Goal: Task Accomplishment & Management: Manage account settings

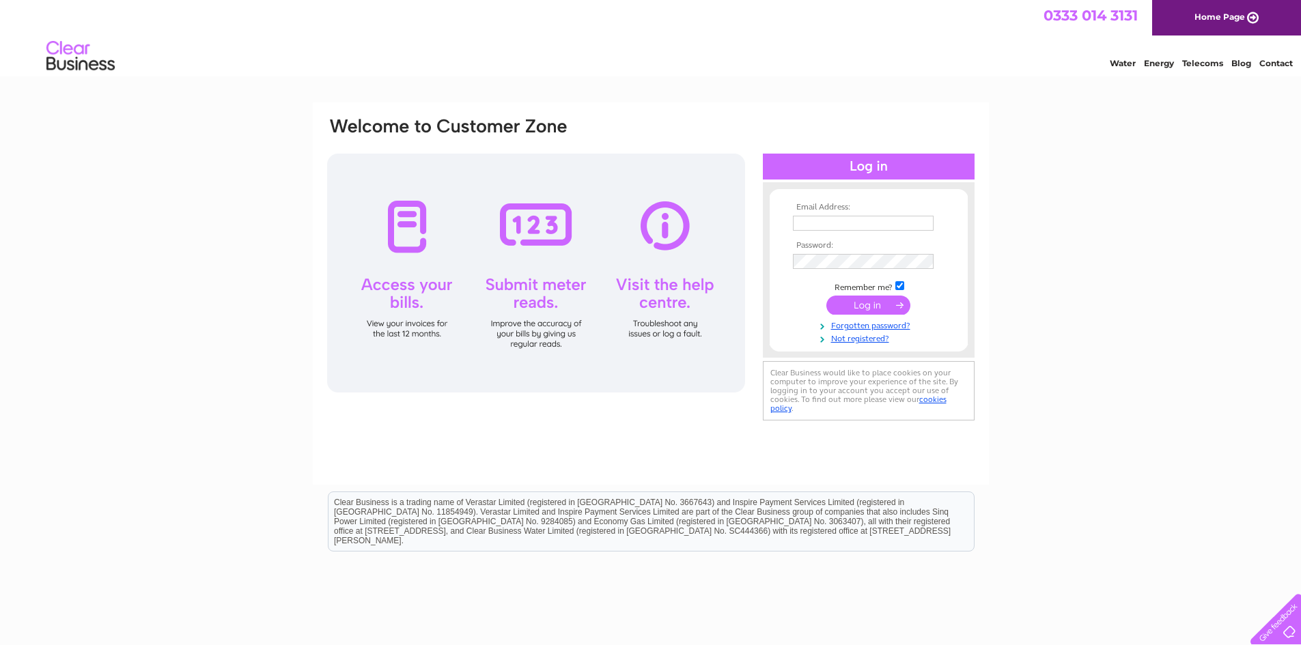
type input "theploughshustokebusiness@hotmail.com"
click at [856, 296] on input "submit" at bounding box center [868, 305] width 84 height 19
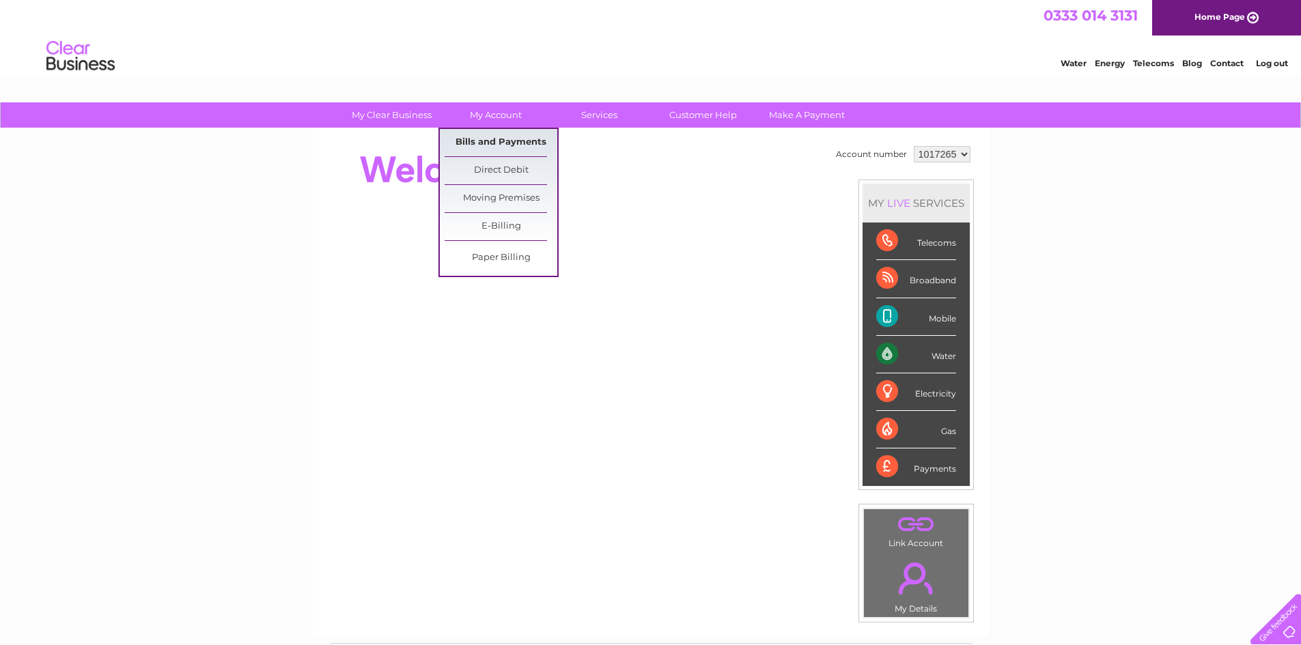
click at [487, 148] on link "Bills and Payments" at bounding box center [500, 142] width 113 height 27
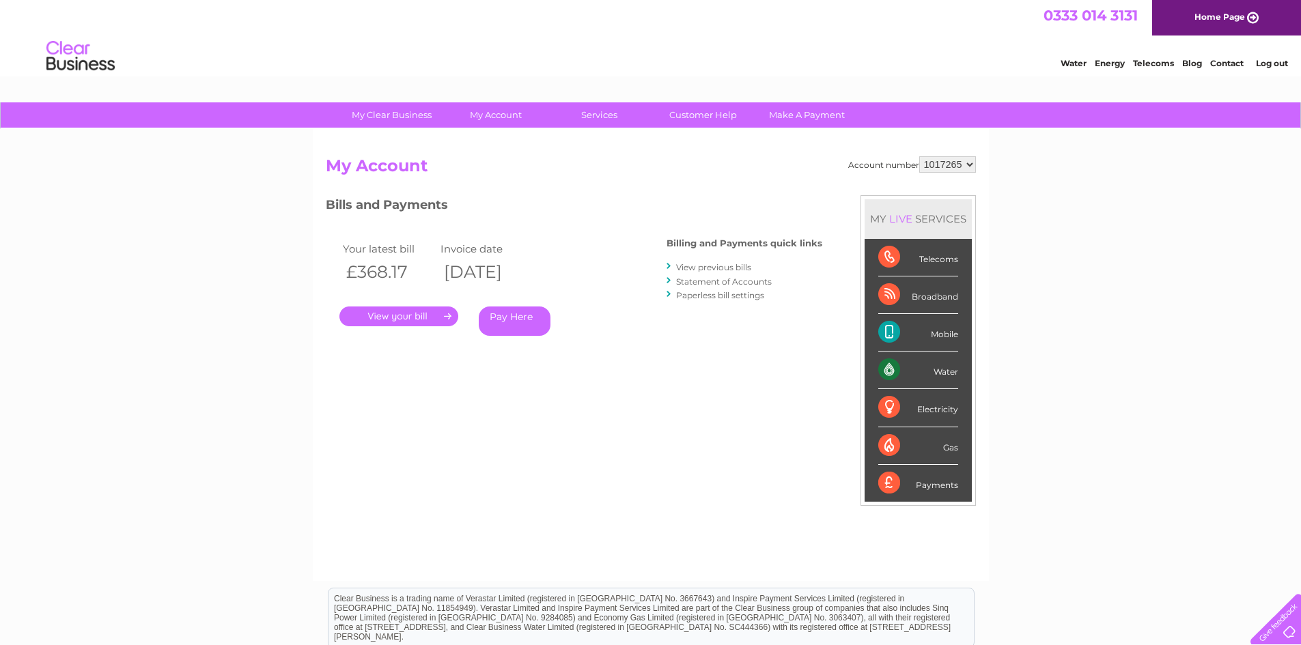
click at [399, 313] on link "." at bounding box center [398, 317] width 119 height 20
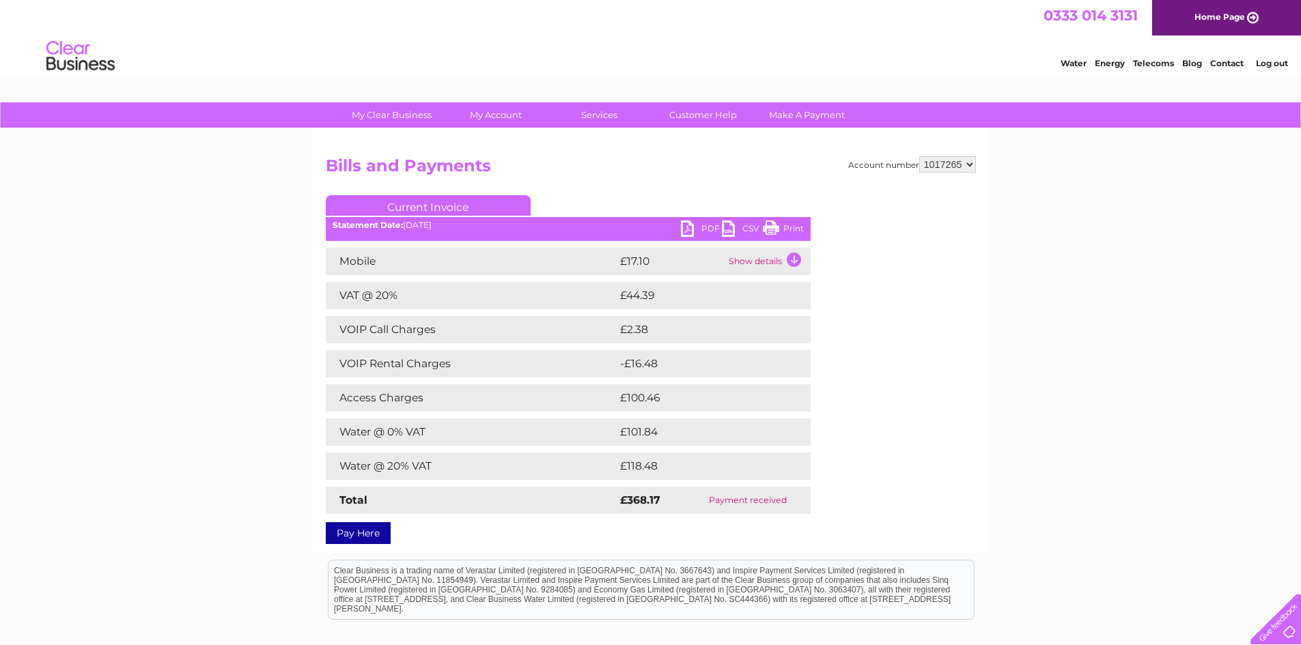
click at [716, 231] on link "PDF" at bounding box center [701, 231] width 41 height 20
drag, startPoint x: 787, startPoint y: 228, endPoint x: 1007, endPoint y: 1, distance: 315.8
click at [787, 228] on link "Print" at bounding box center [783, 231] width 41 height 20
